Goal: Task Accomplishment & Management: Use online tool/utility

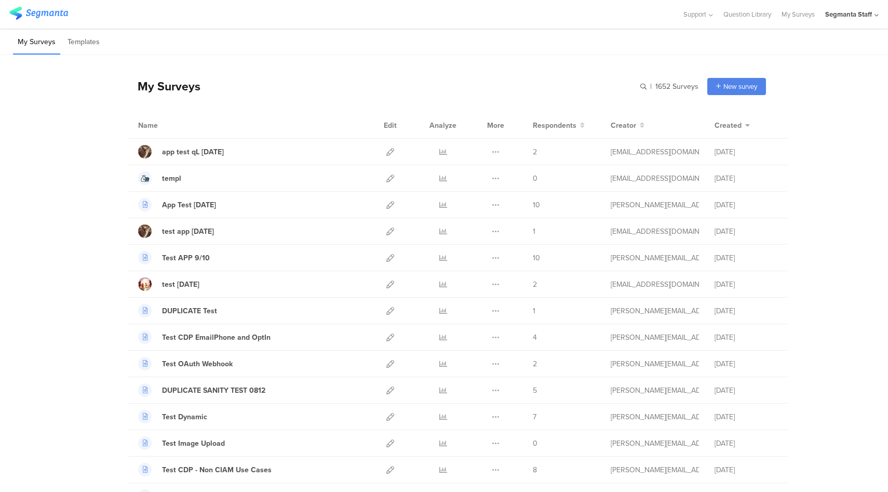
click at [858, 17] on div "Segmanta Staff" at bounding box center [849, 14] width 47 height 10
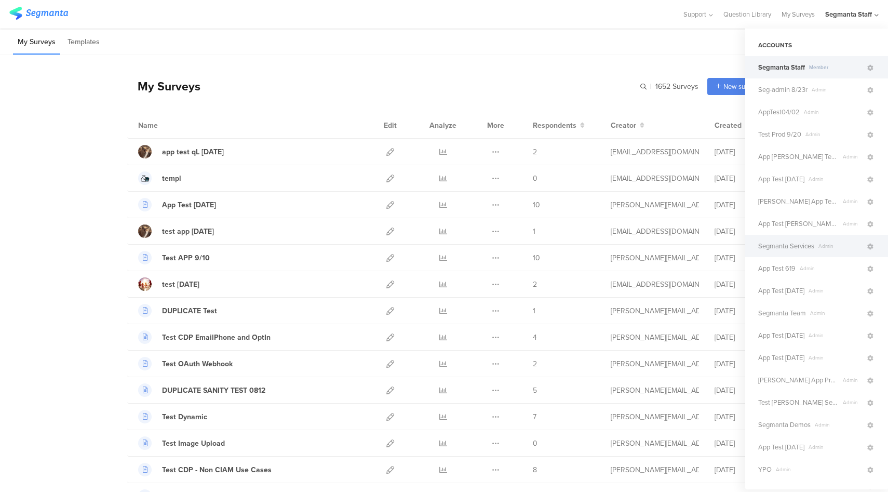
click at [804, 243] on span "Segmanta Services" at bounding box center [787, 246] width 56 height 10
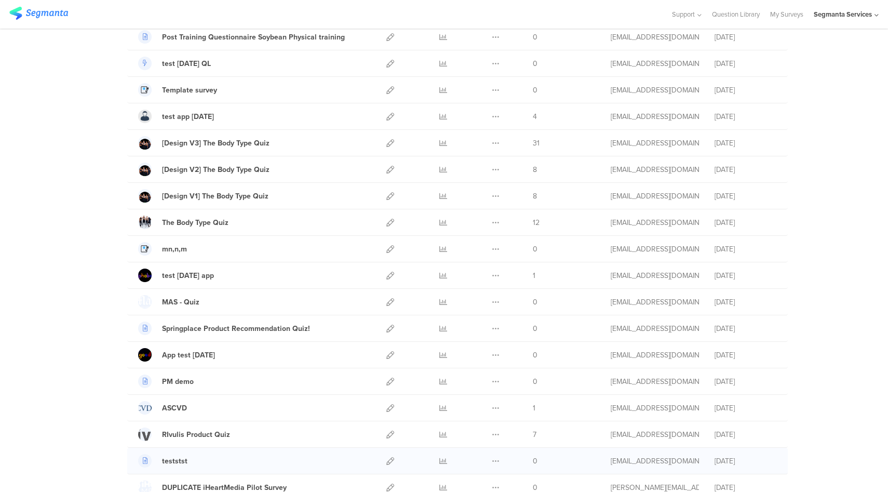
scroll to position [865, 0]
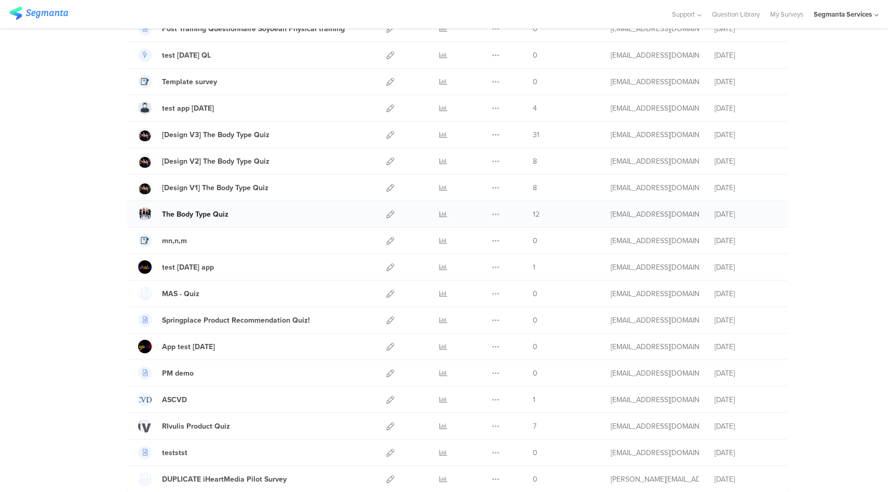
click at [219, 215] on div "The Body Type Quiz" at bounding box center [195, 214] width 67 height 11
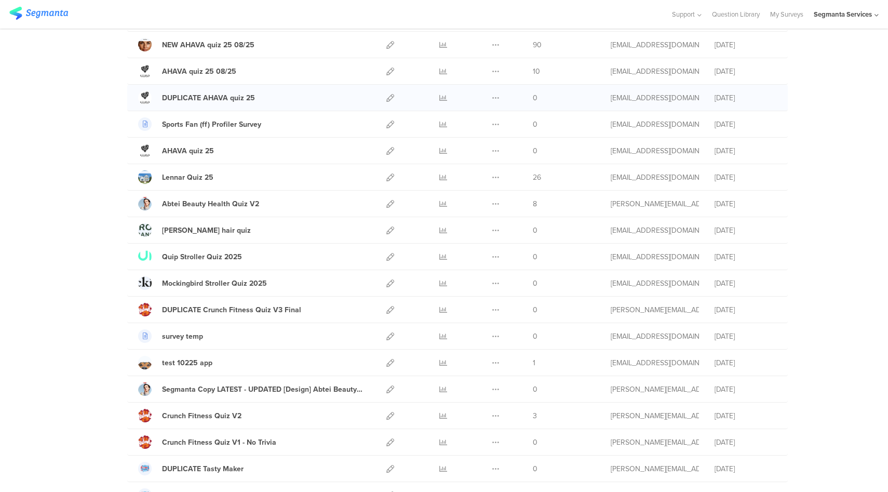
scroll to position [0, 0]
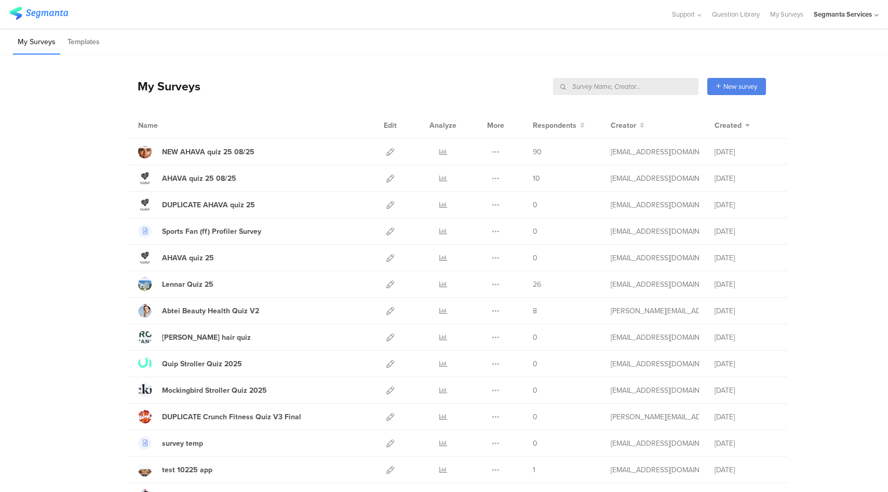
click at [648, 86] on input "text" at bounding box center [625, 86] width 145 height 17
type input "perfect"
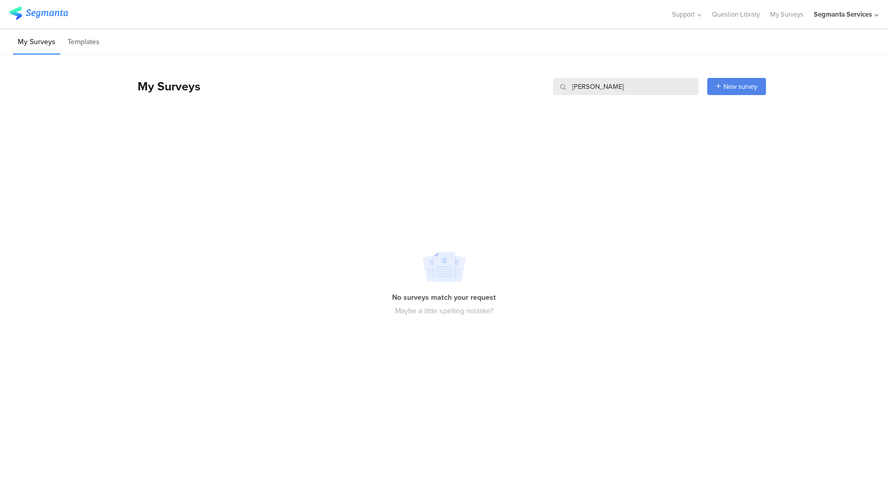
type input "deel"
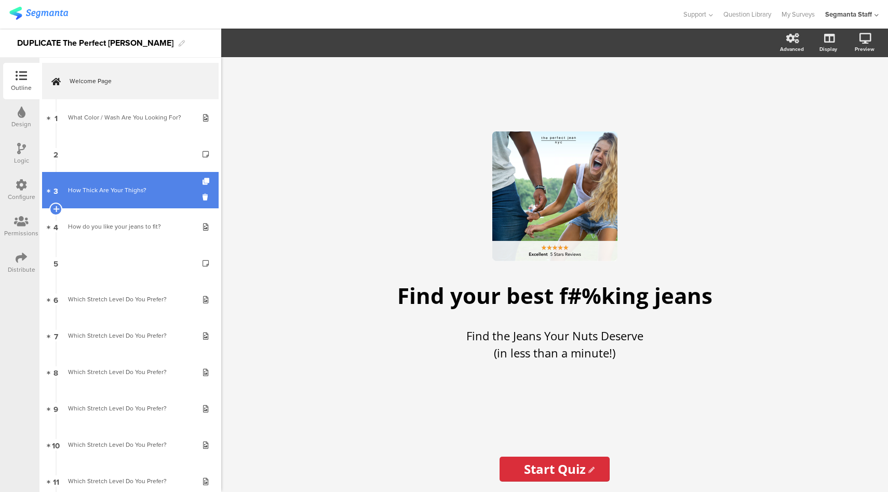
click at [135, 193] on div "How Thick Are Your Thighs?" at bounding box center [130, 190] width 124 height 10
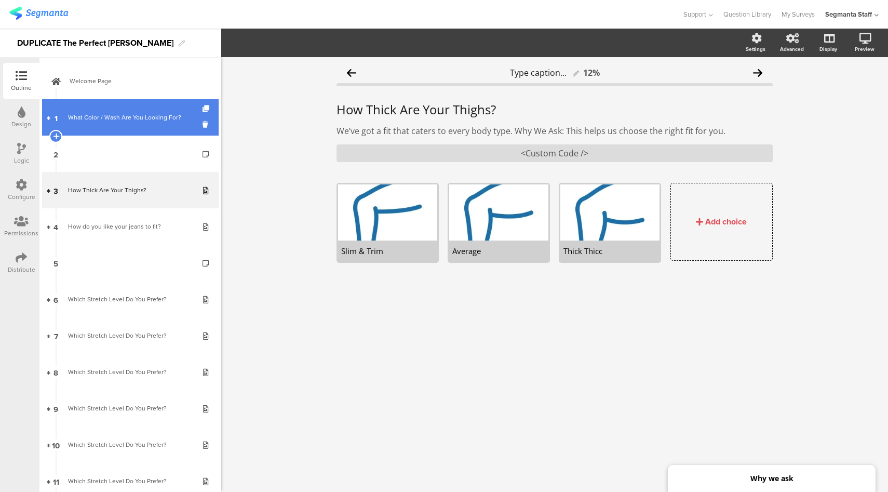
click at [153, 124] on link "1 What Color / Wash Are You Looking For?" at bounding box center [130, 117] width 177 height 36
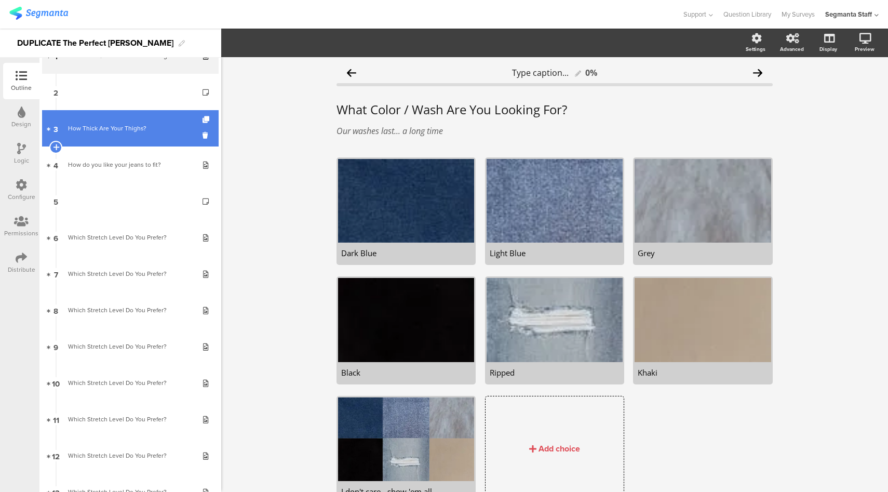
scroll to position [63, 0]
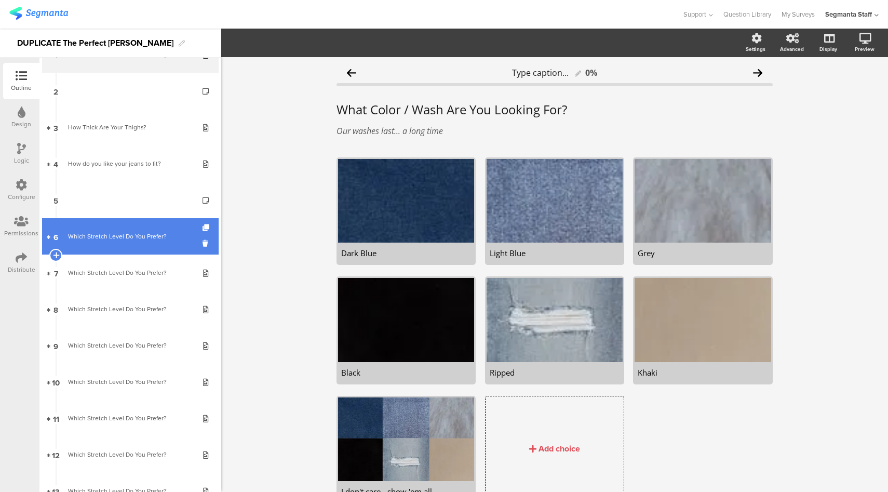
click at [129, 234] on div "Which Stretch Level Do You Prefer?" at bounding box center [130, 236] width 124 height 10
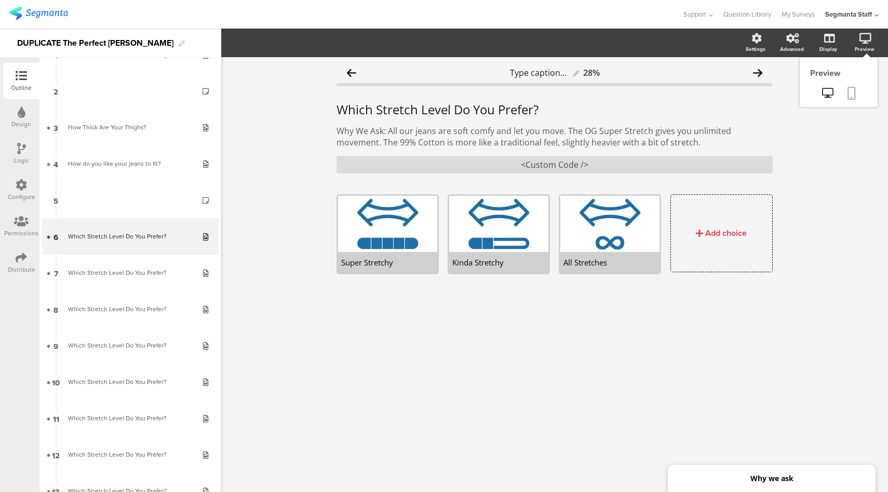
click at [854, 98] on icon at bounding box center [852, 93] width 8 height 13
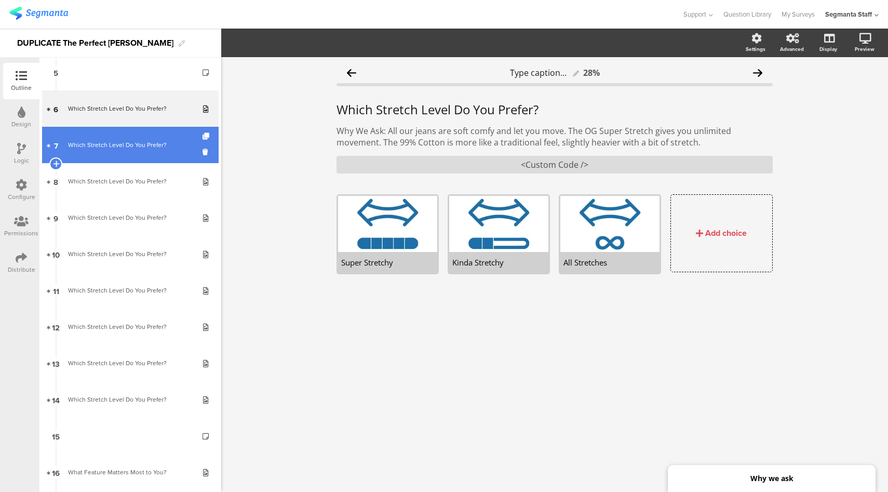
scroll to position [194, 0]
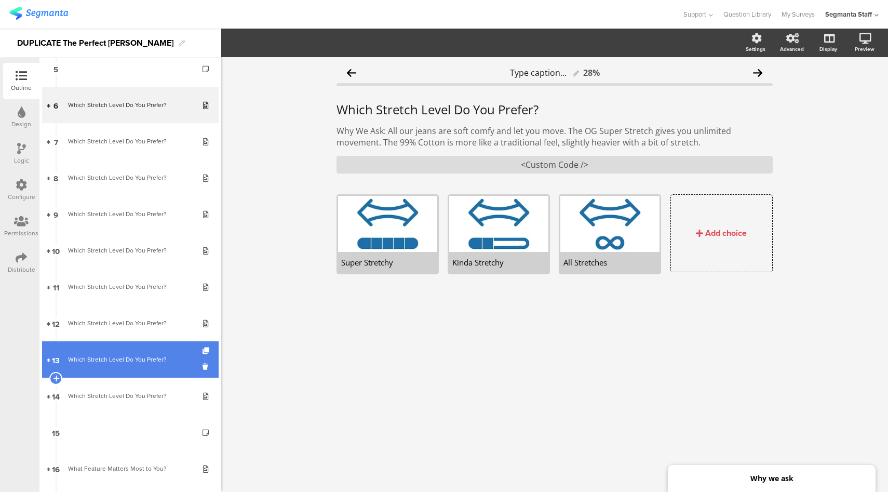
click at [88, 360] on div "Which Stretch Level Do You Prefer?" at bounding box center [130, 359] width 124 height 10
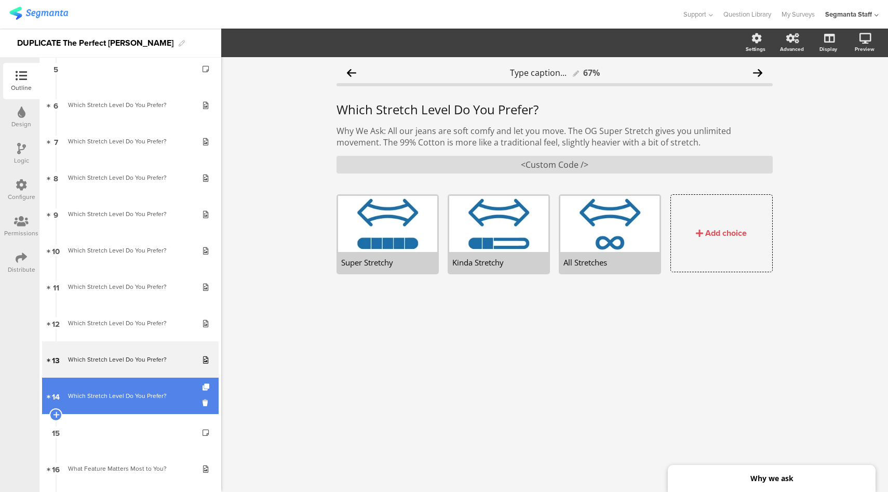
click at [90, 403] on link "14 Which Stretch Level Do You Prefer?" at bounding box center [130, 396] width 177 height 36
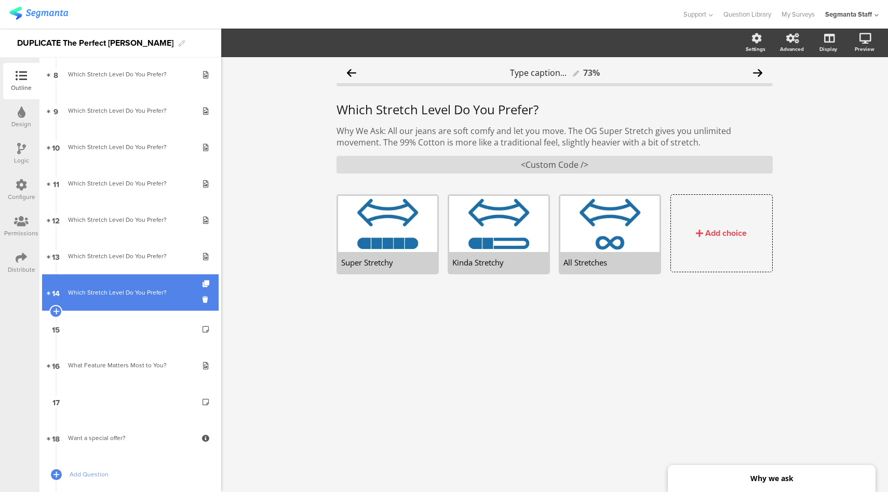
scroll to position [298, 0]
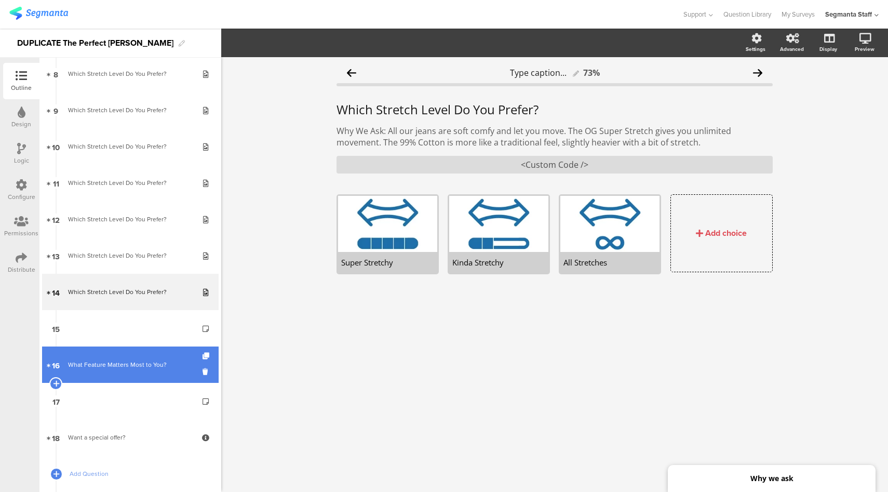
click at [111, 367] on div "What Feature Matters Most to You?" at bounding box center [130, 365] width 124 height 10
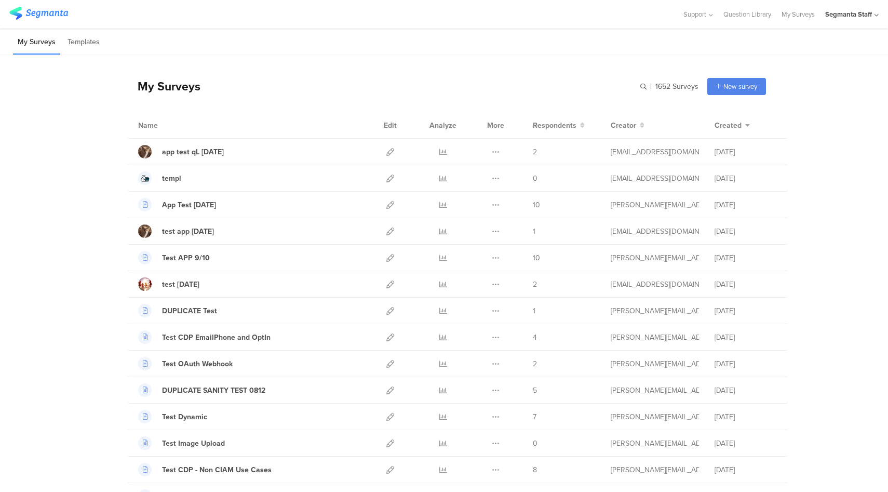
click at [844, 17] on div "Segmanta Staff" at bounding box center [849, 14] width 47 height 10
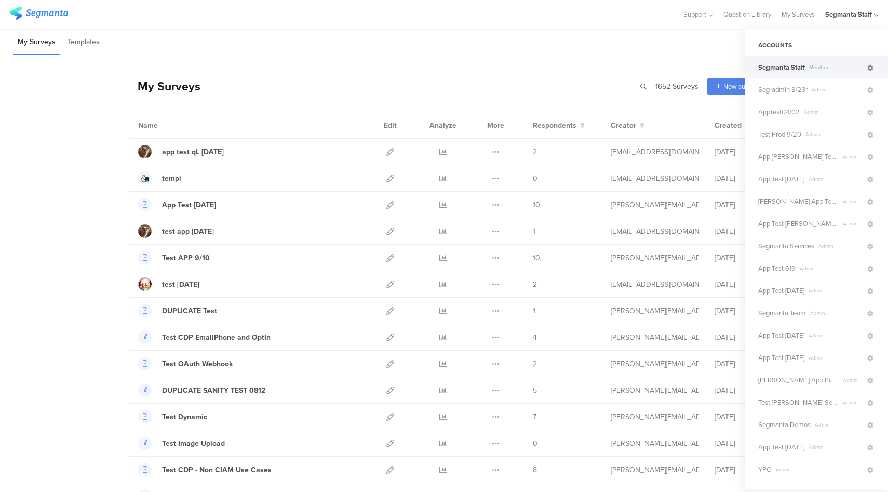
click at [868, 68] on icon at bounding box center [871, 68] width 6 height 6
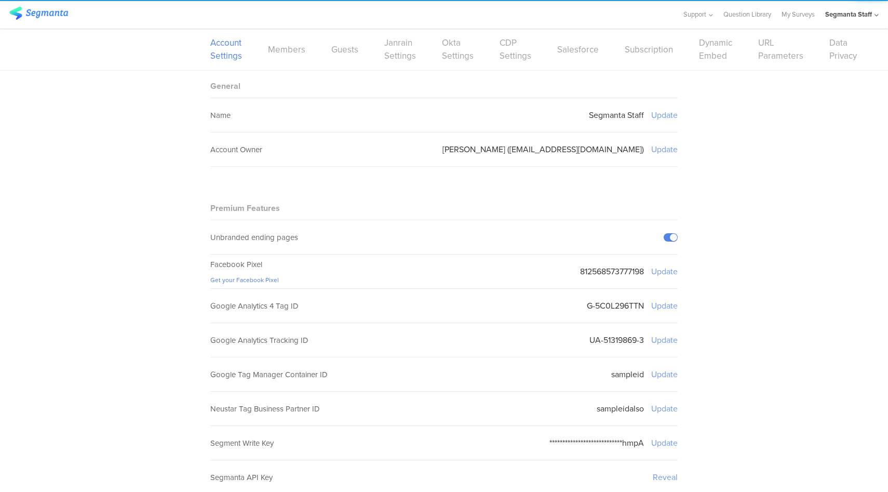
click at [851, 18] on div "Segmanta Staff" at bounding box center [849, 14] width 47 height 10
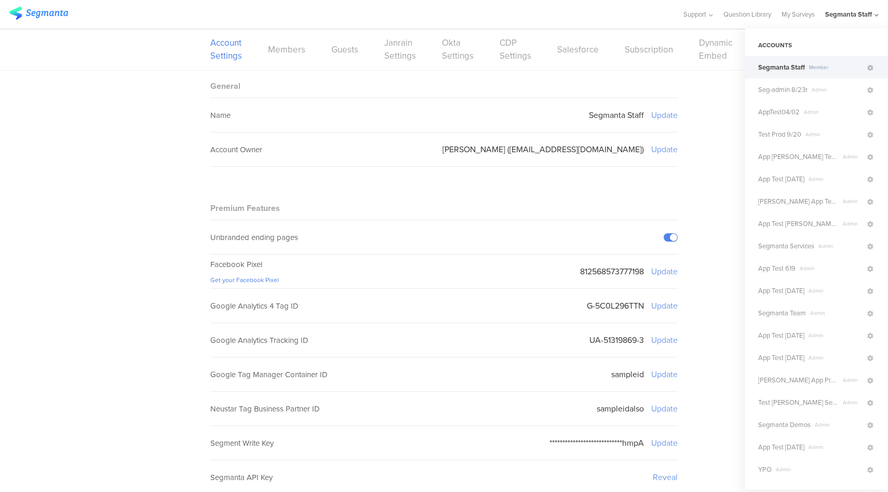
click at [777, 69] on span "Segmanta Staff" at bounding box center [782, 67] width 47 height 10
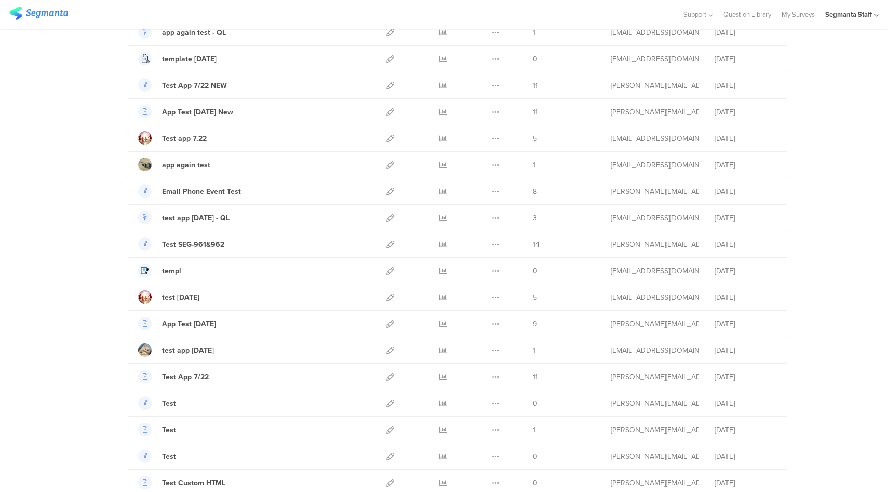
scroll to position [1081, 0]
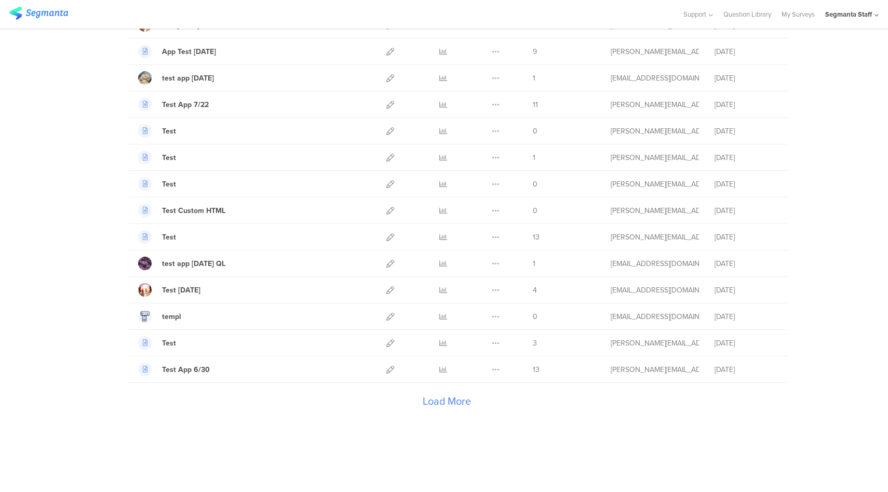
click at [426, 402] on div "Load More" at bounding box center [446, 404] width 639 height 42
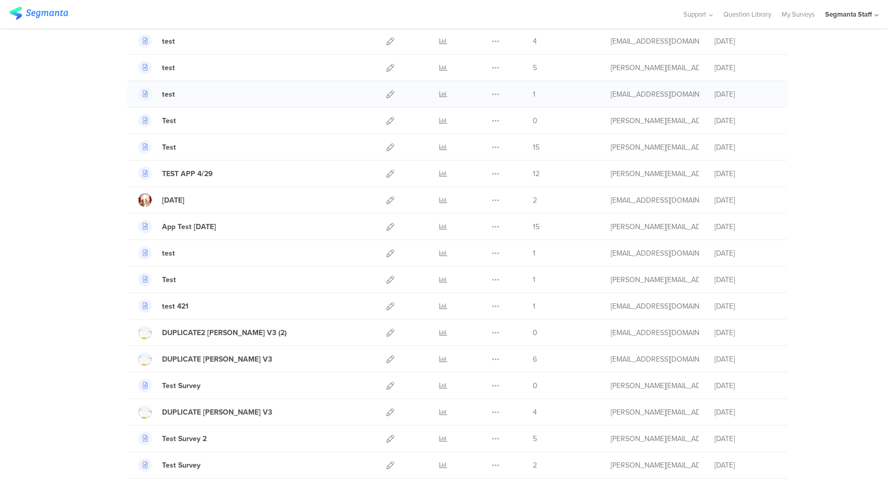
scroll to position [2406, 0]
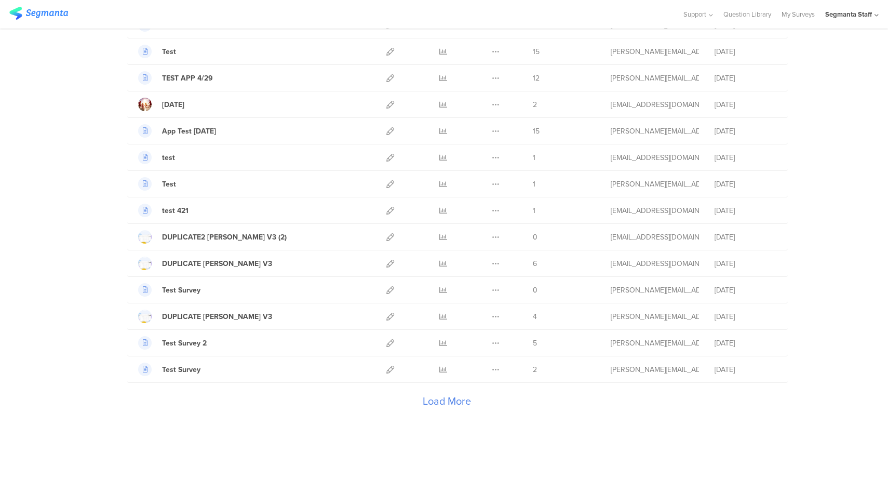
click at [442, 401] on div "Load More" at bounding box center [446, 404] width 639 height 42
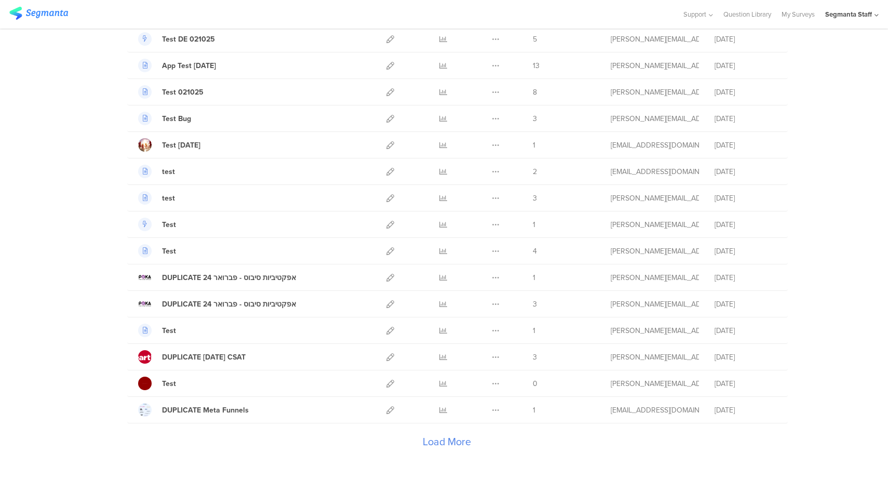
scroll to position [3730, 0]
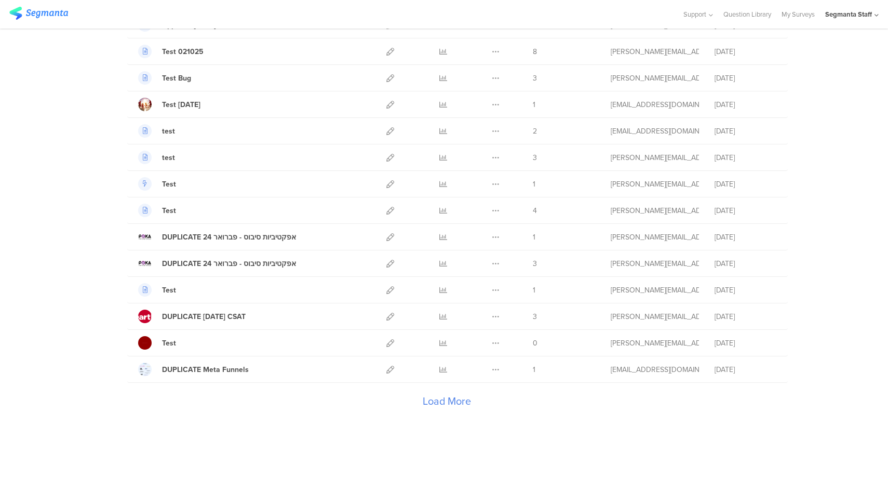
click at [437, 402] on div "Load More" at bounding box center [446, 404] width 639 height 42
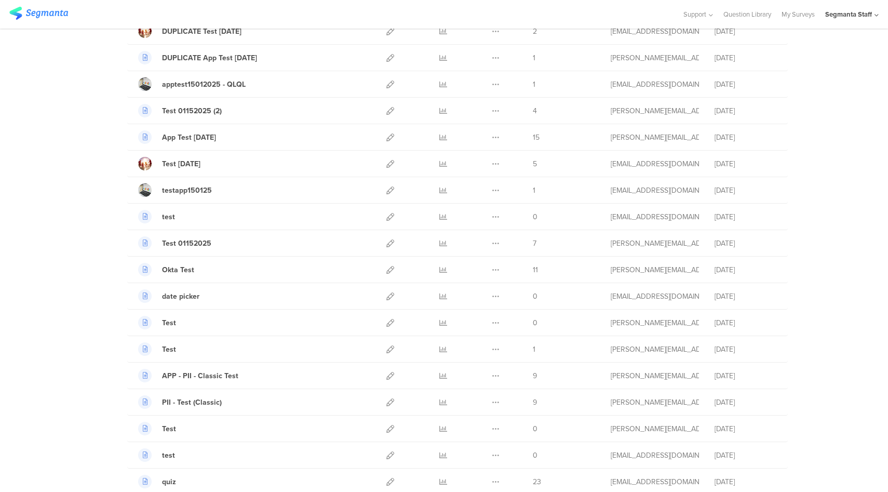
scroll to position [5055, 0]
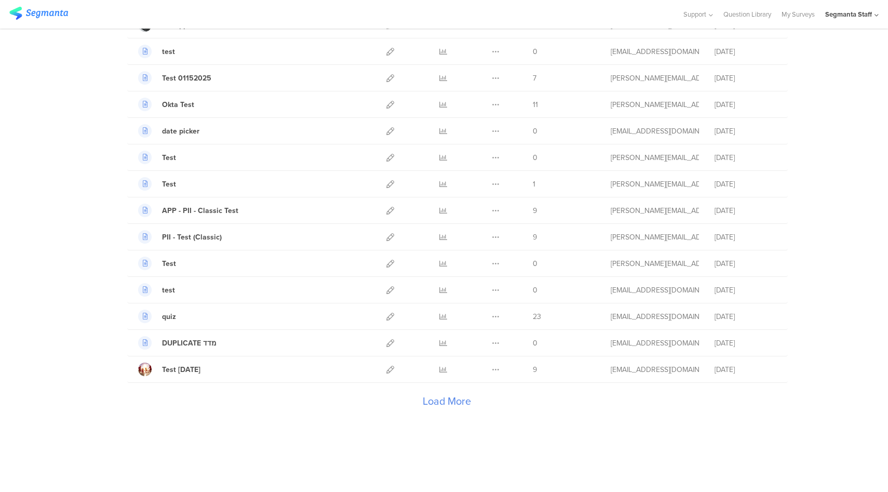
click at [437, 402] on div "Load More" at bounding box center [446, 404] width 639 height 42
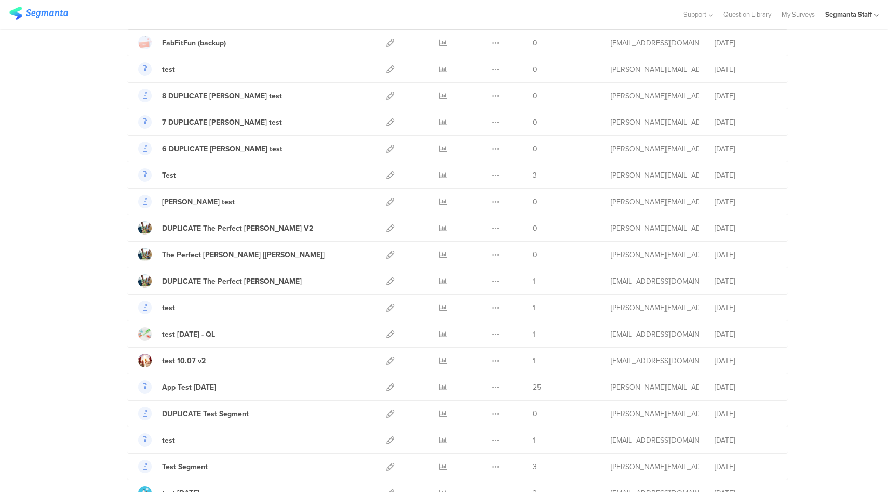
scroll to position [6278, 0]
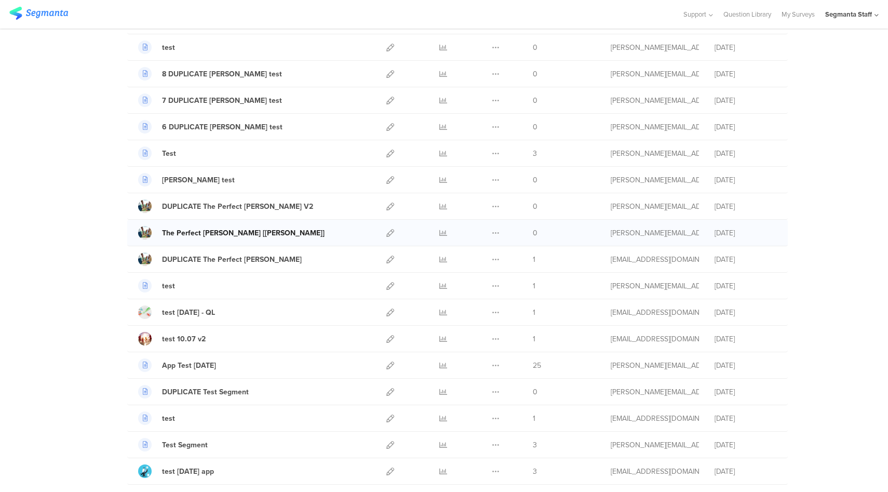
click at [207, 234] on div "The Perfect Jean [Riel]" at bounding box center [243, 233] width 163 height 11
